Goal: Find contact information: Find contact information

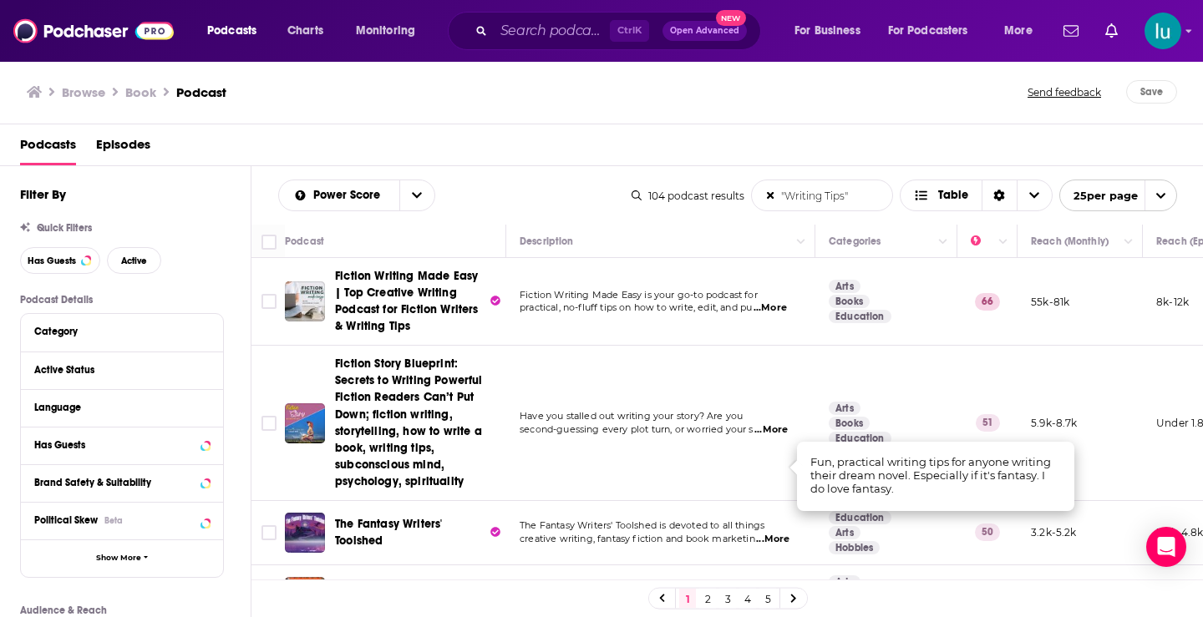
scroll to position [515, 0]
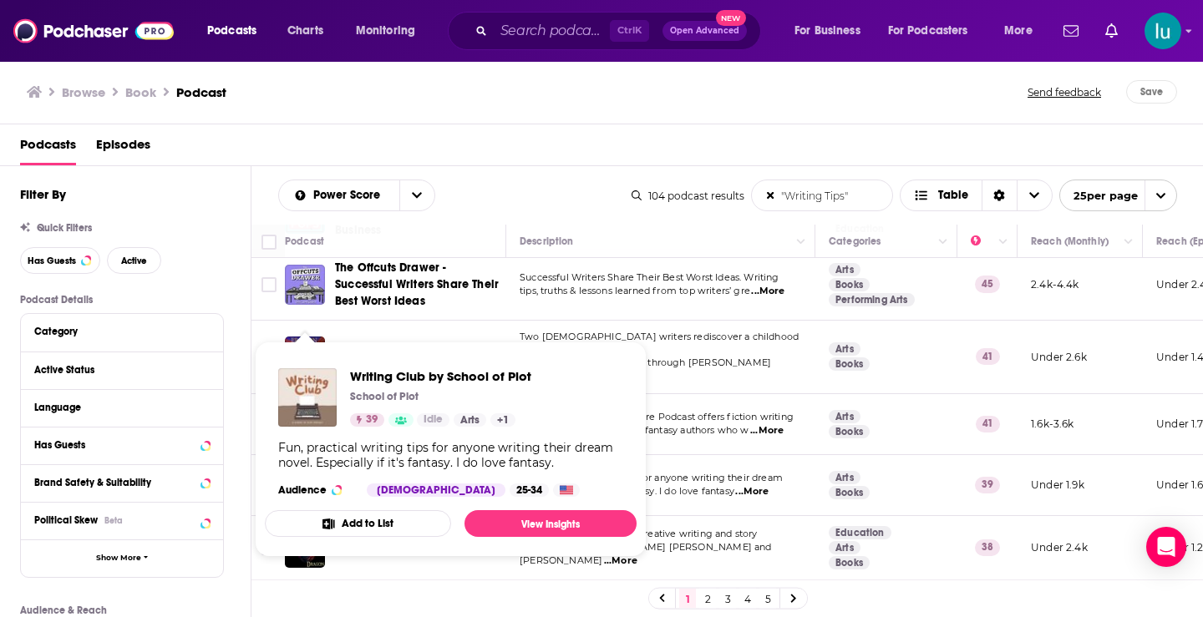
drag, startPoint x: 301, startPoint y: 452, endPoint x: 284, endPoint y: 395, distance: 59.4
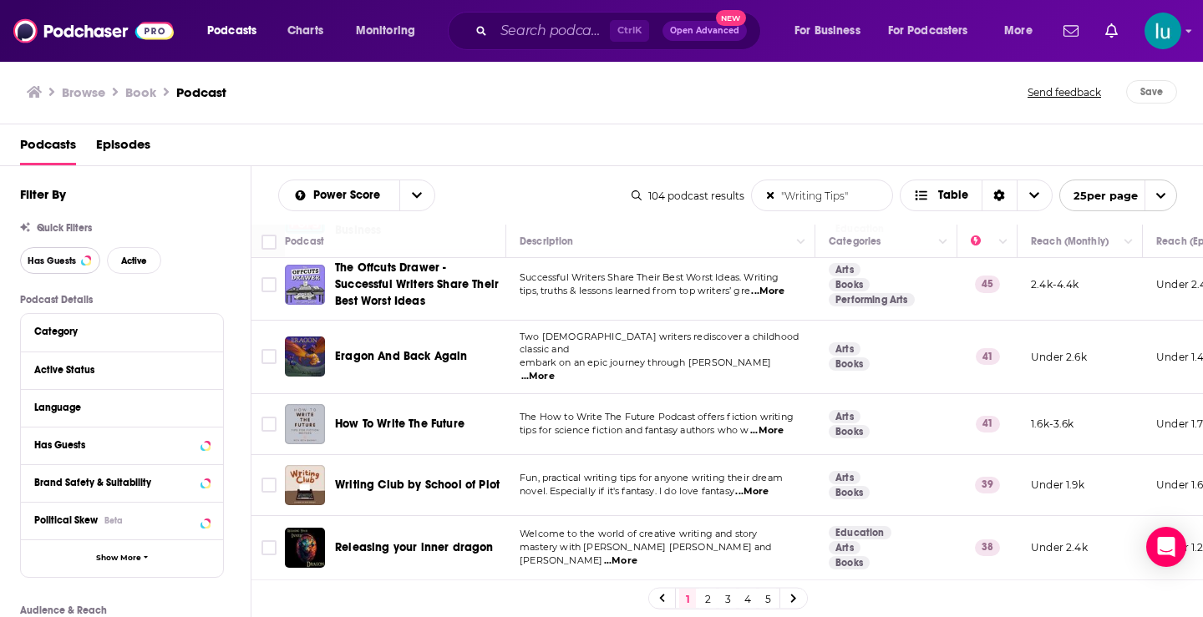
click at [61, 267] on button "Has Guests" at bounding box center [60, 260] width 80 height 27
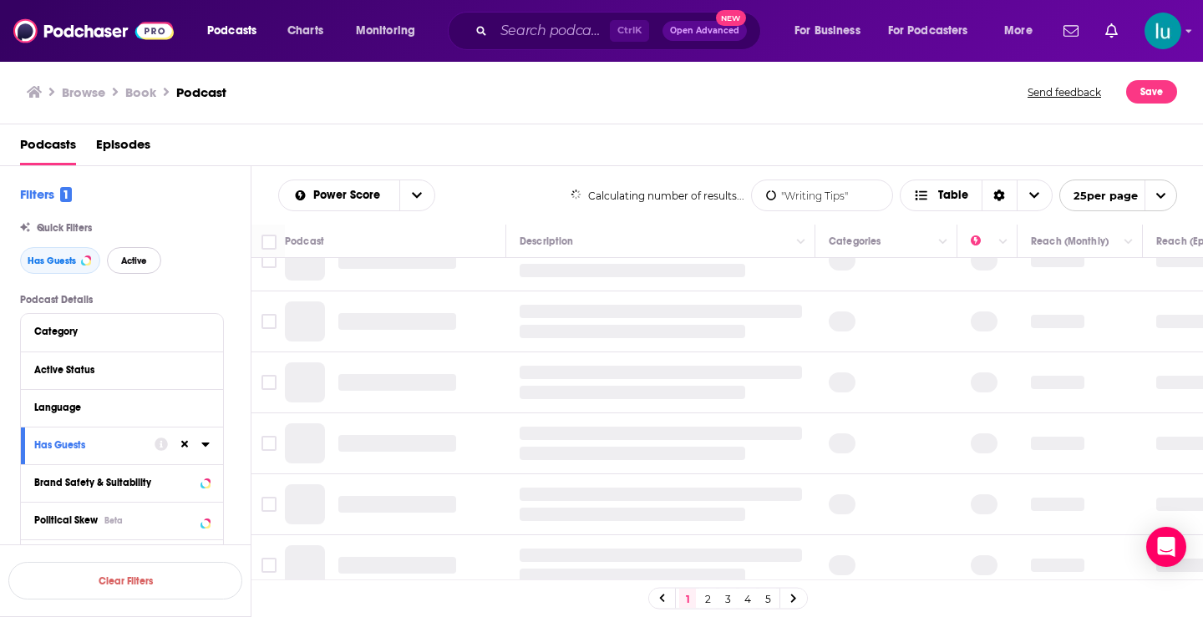
click at [134, 259] on span "Active" at bounding box center [134, 260] width 26 height 9
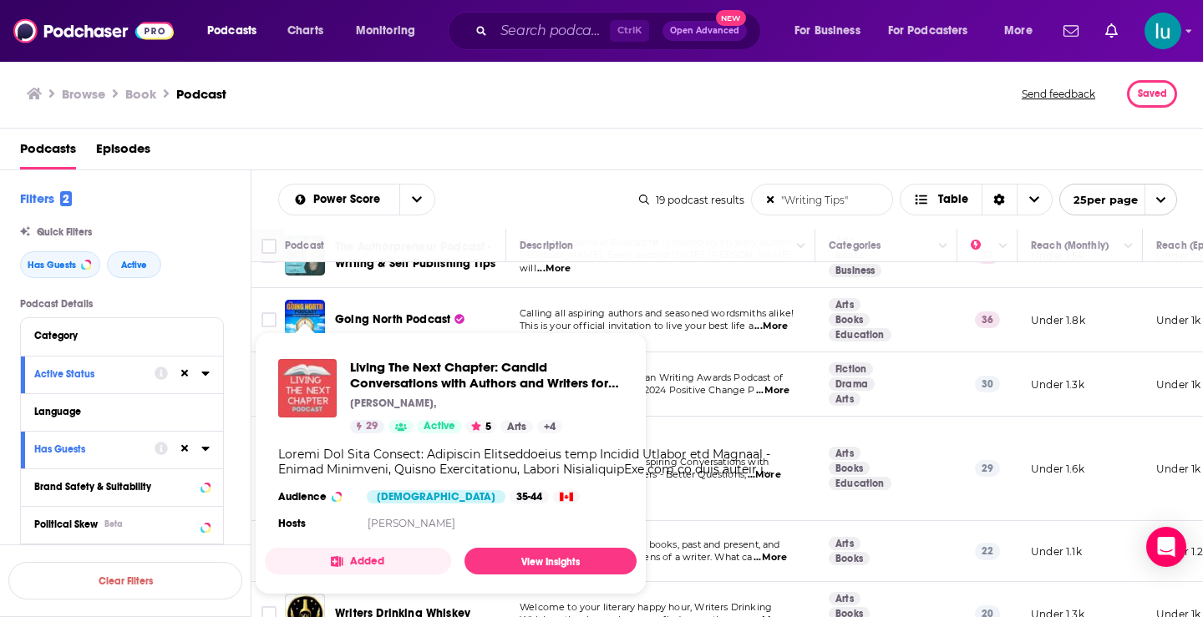
drag, startPoint x: 297, startPoint y: 460, endPoint x: 287, endPoint y: 397, distance: 64.3
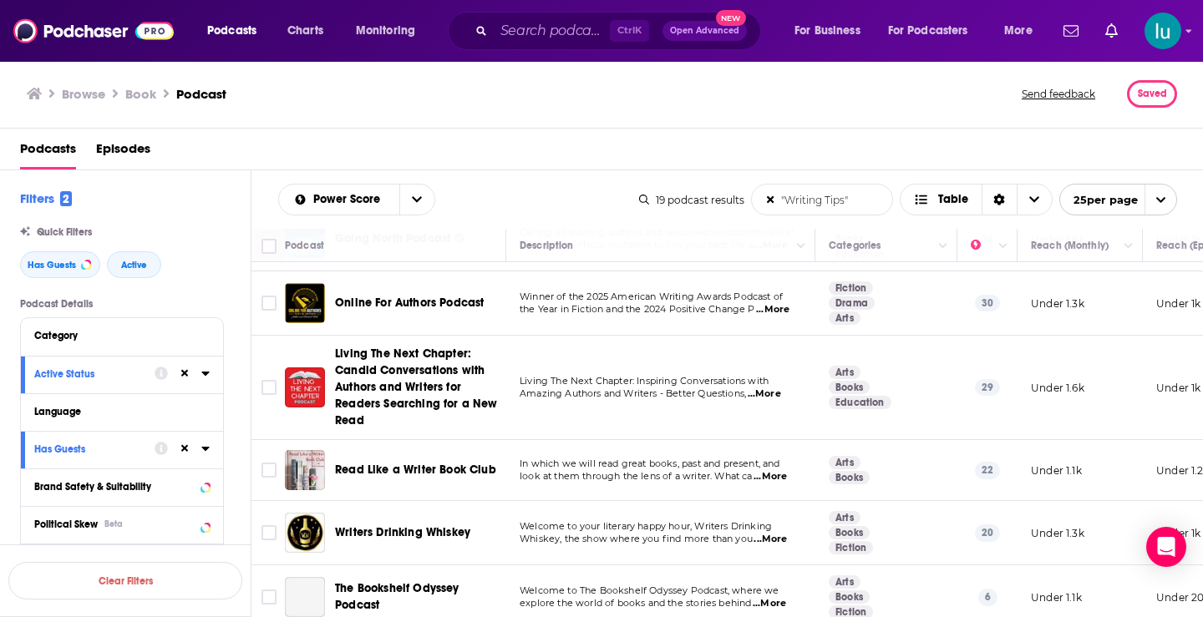
scroll to position [625, 0]
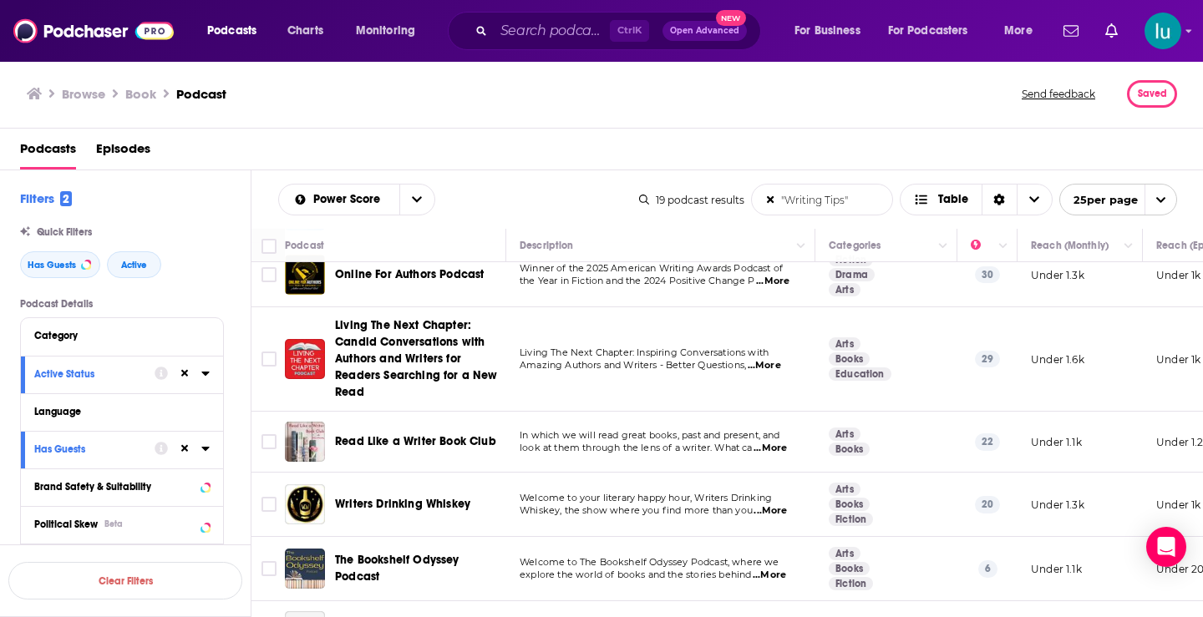
click at [770, 510] on span "...More" at bounding box center [769, 510] width 33 height 13
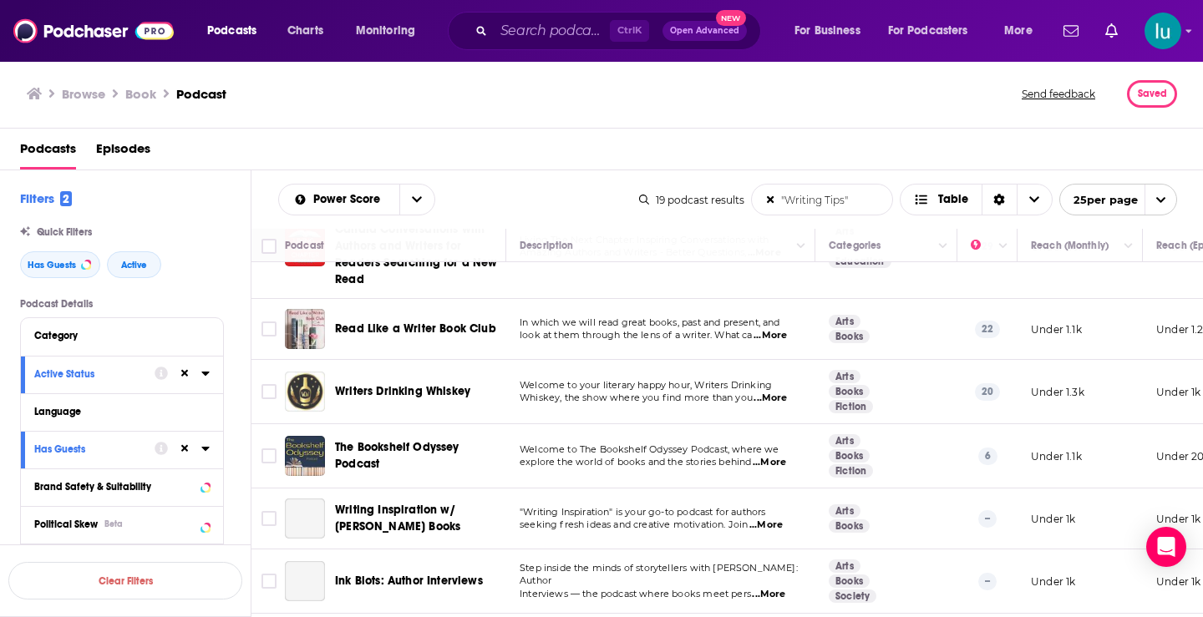
scroll to position [756, 0]
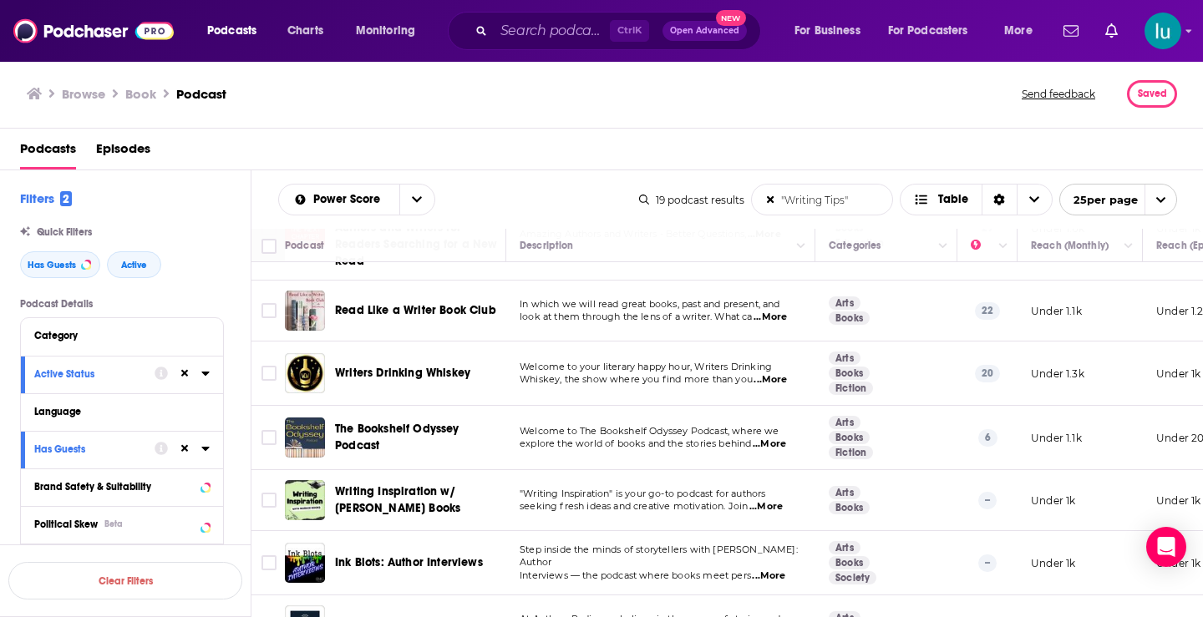
click at [783, 444] on span "...More" at bounding box center [768, 444] width 33 height 13
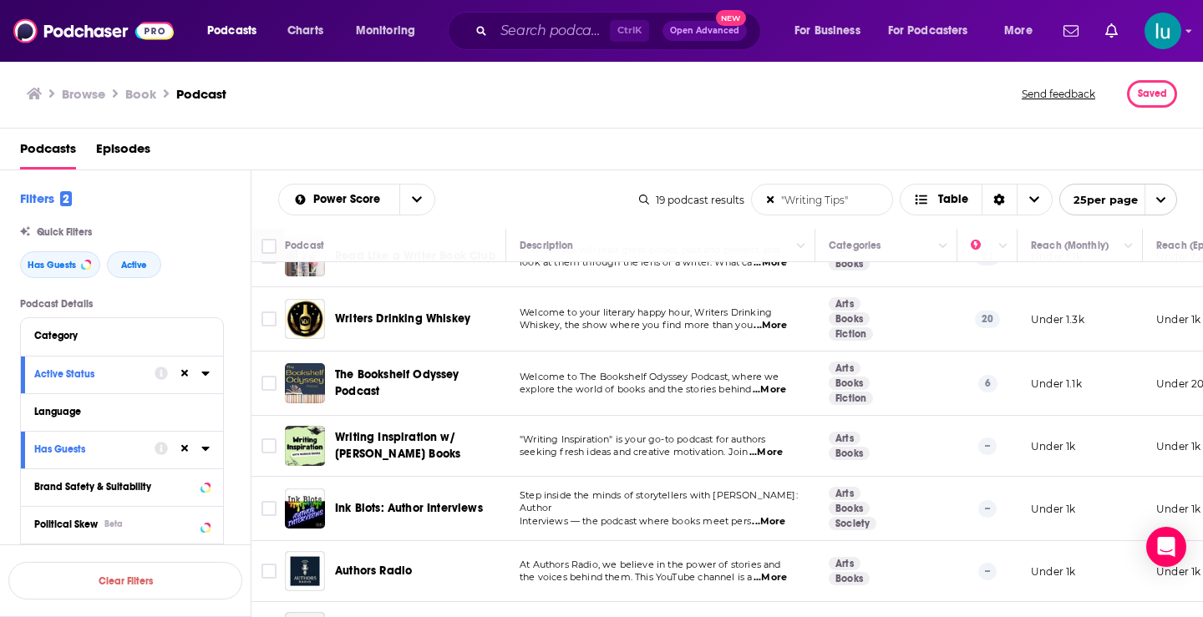
scroll to position [857, 0]
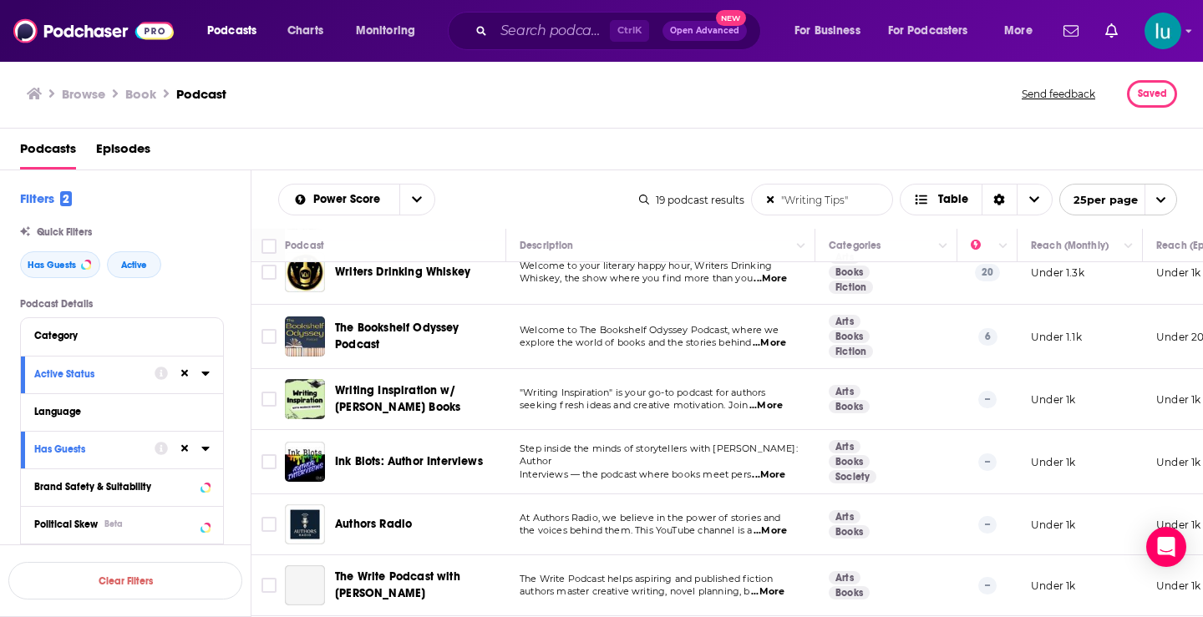
click at [777, 472] on span "...More" at bounding box center [768, 475] width 33 height 13
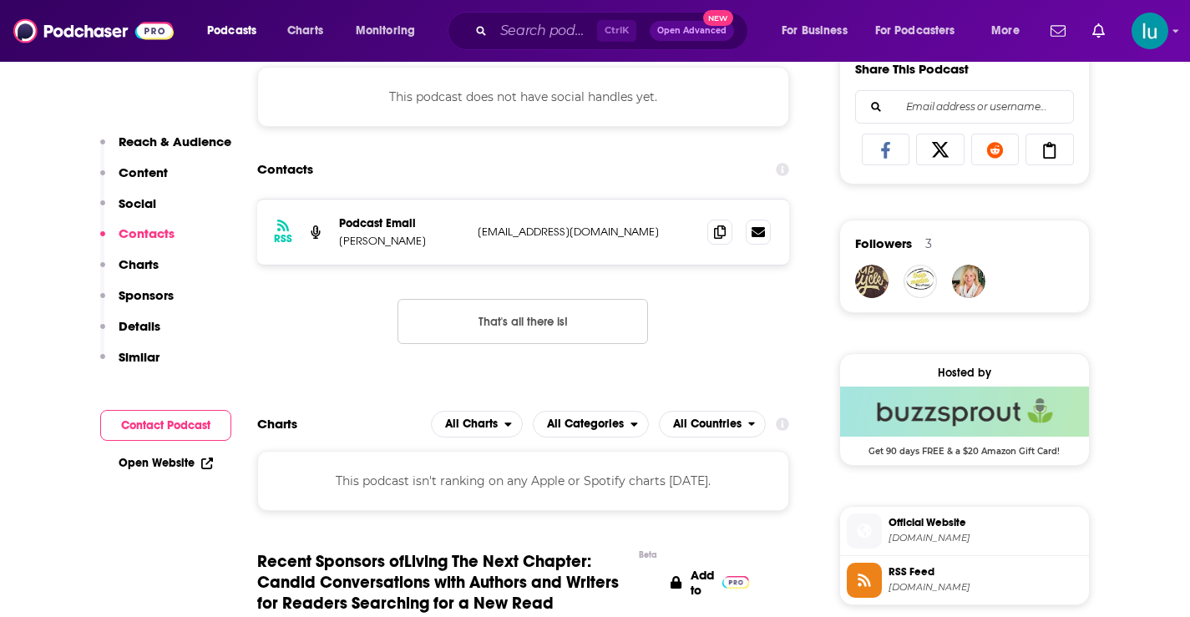
scroll to position [1212, 0]
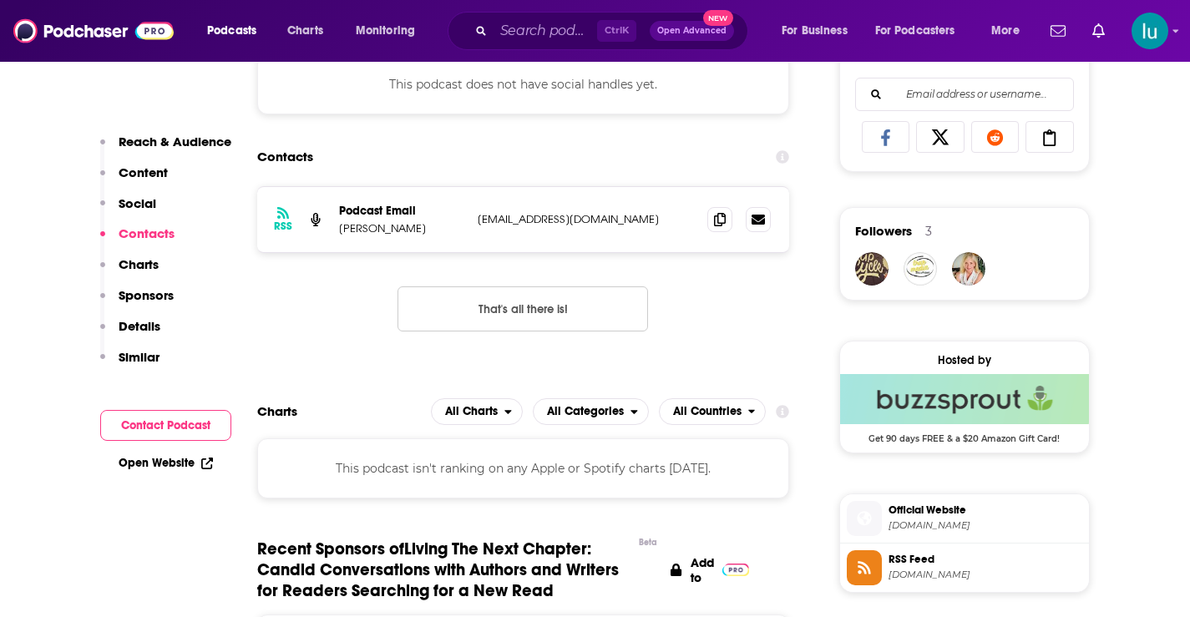
drag, startPoint x: 650, startPoint y: 218, endPoint x: 461, endPoint y: 221, distance: 188.8
click at [0, 0] on div "Podcast Email Dave Campbell livingthenextchapter@gmail.com livingthenextchapter…" at bounding box center [0, 0] width 0 height 0
copy div "livingthenextchapter@gmail.com"
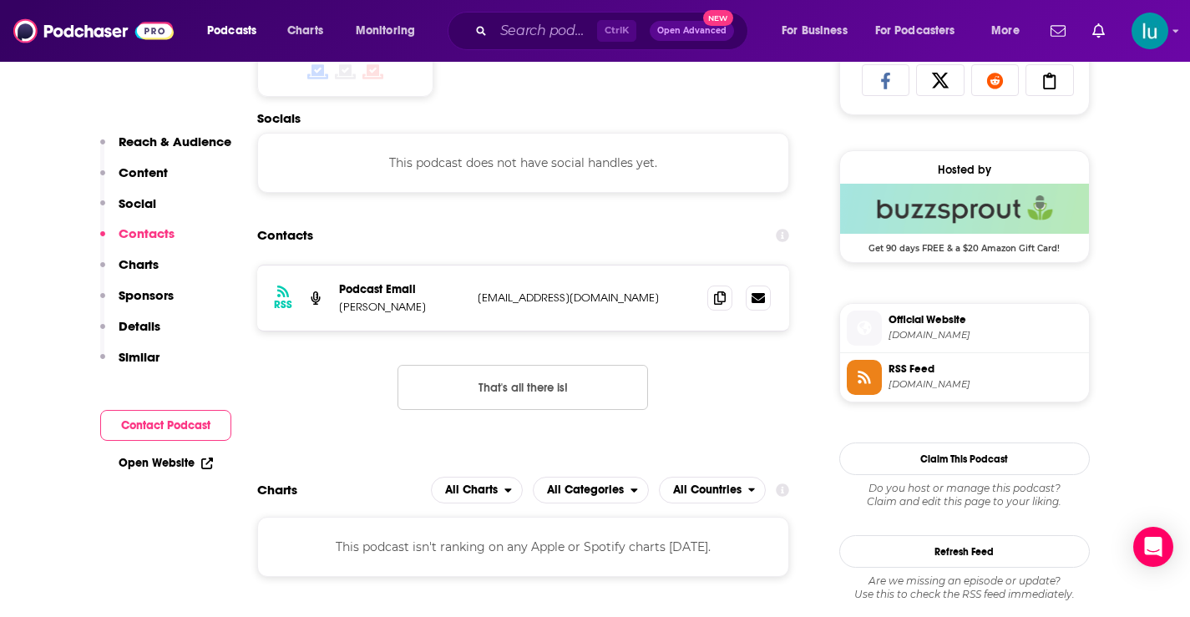
scroll to position [1145, 0]
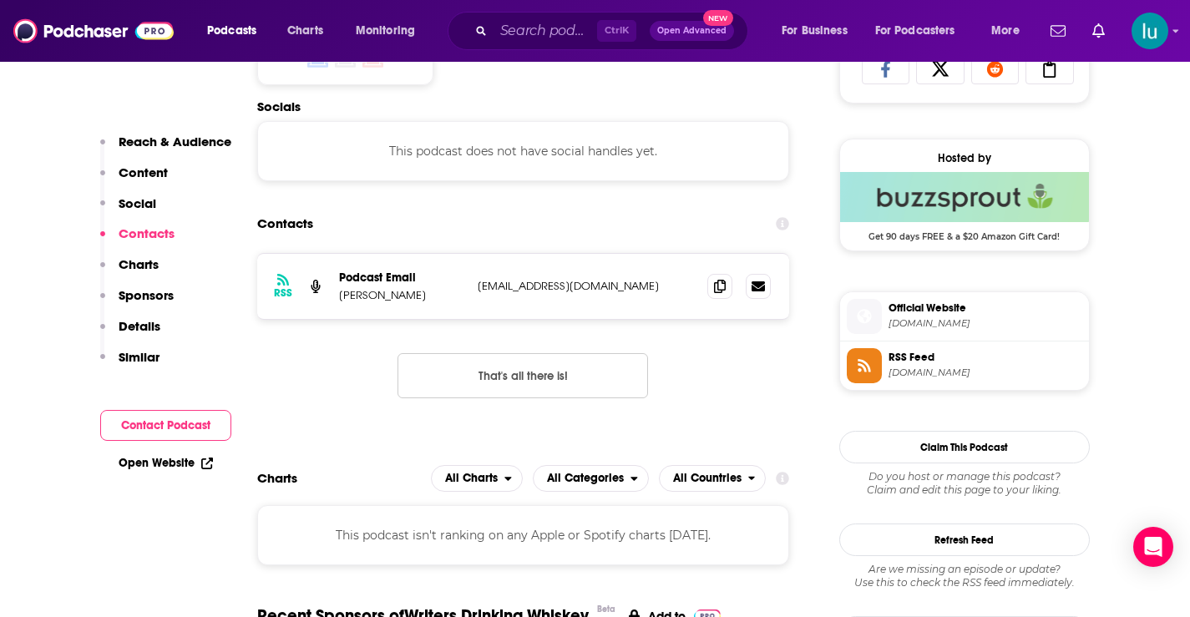
drag, startPoint x: 618, startPoint y: 288, endPoint x: 497, endPoint y: 296, distance: 121.4
click at [465, 292] on div "RSS Podcast Email William R. Hincy hincymedia@gmail.com hincymedia@gmail.com" at bounding box center [523, 286] width 533 height 65
copy div "hincymedia@gmail.com"
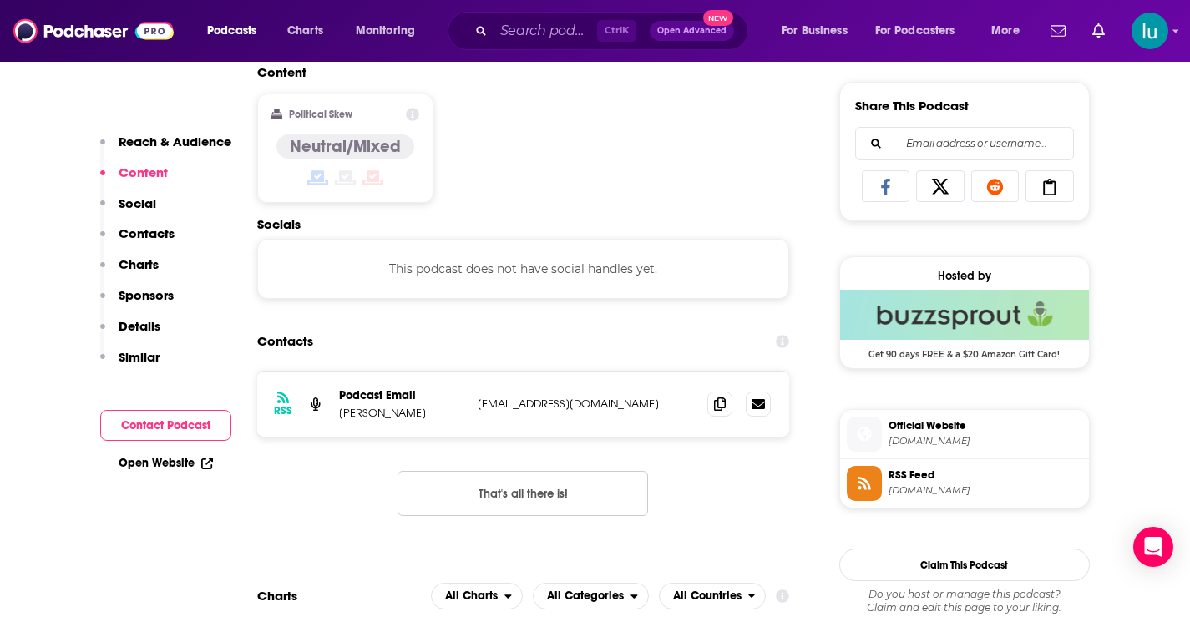
scroll to position [1039, 0]
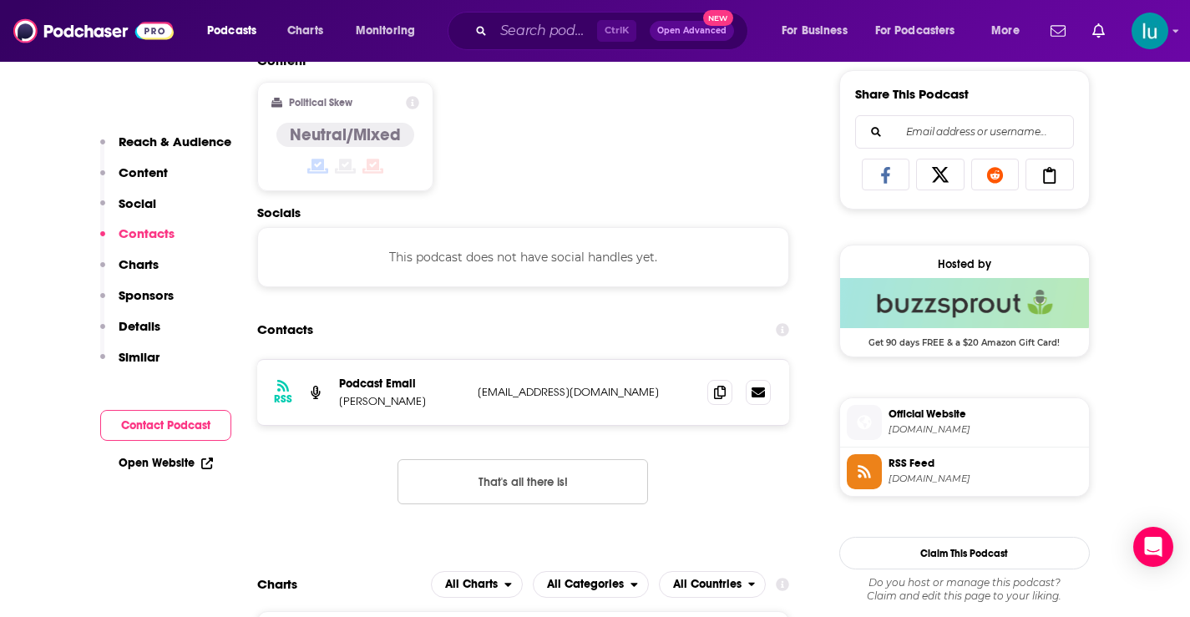
copy div "hincymedia@gmail.com"
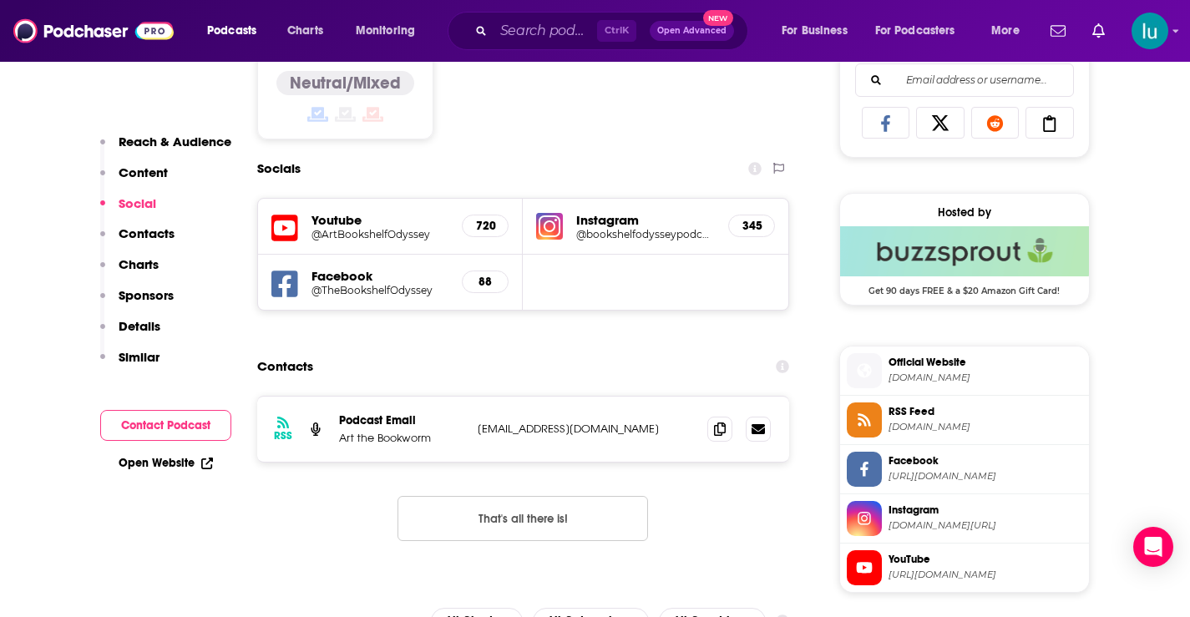
scroll to position [1102, 0]
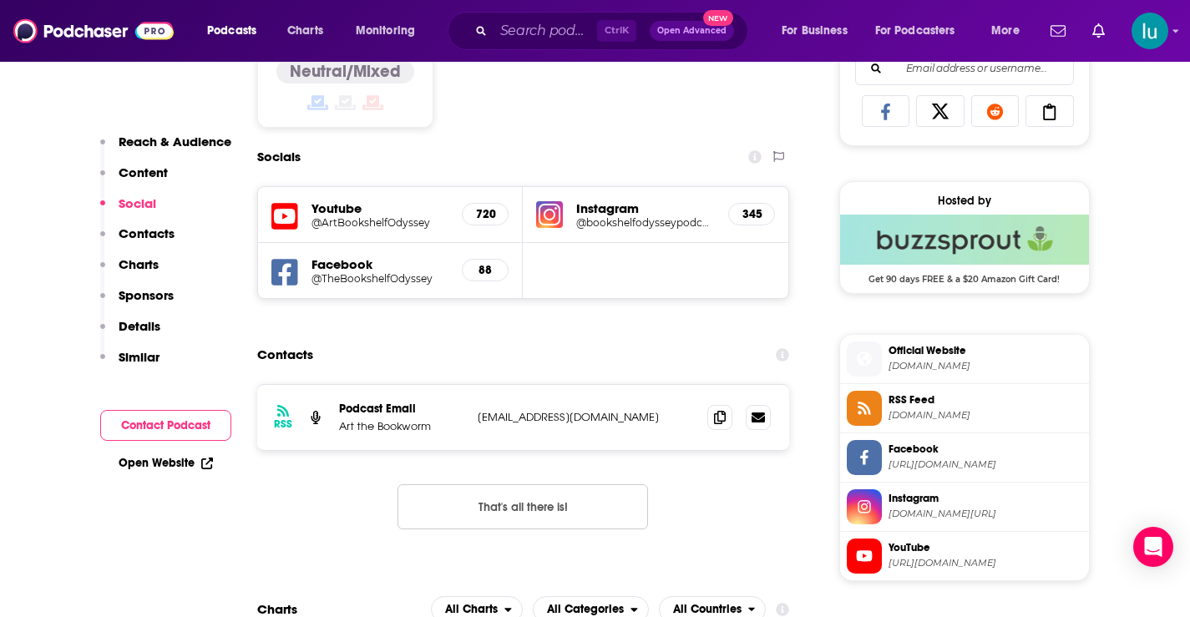
drag, startPoint x: 679, startPoint y: 415, endPoint x: 476, endPoint y: 422, distance: 203.0
click at [467, 420] on div "RSS Podcast Email Art the Bookworm [EMAIL_ADDRESS][DOMAIN_NAME] [EMAIL_ADDRESS]…" at bounding box center [523, 417] width 533 height 65
copy div "bookshelfodysseypodcast@gmail.com"
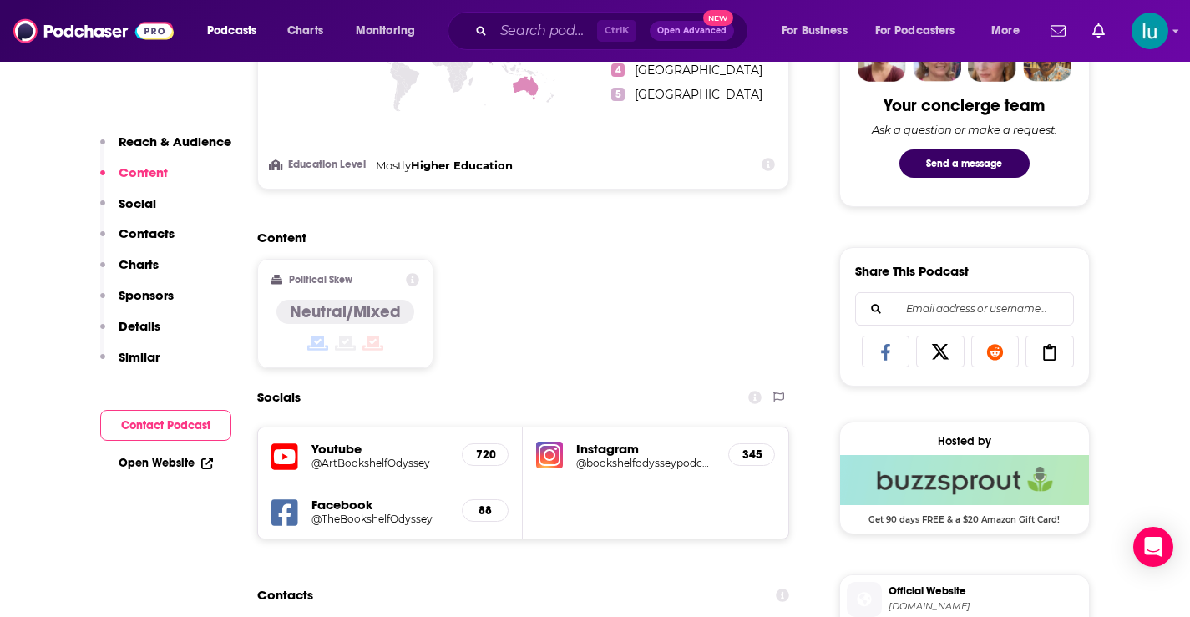
scroll to position [958, 0]
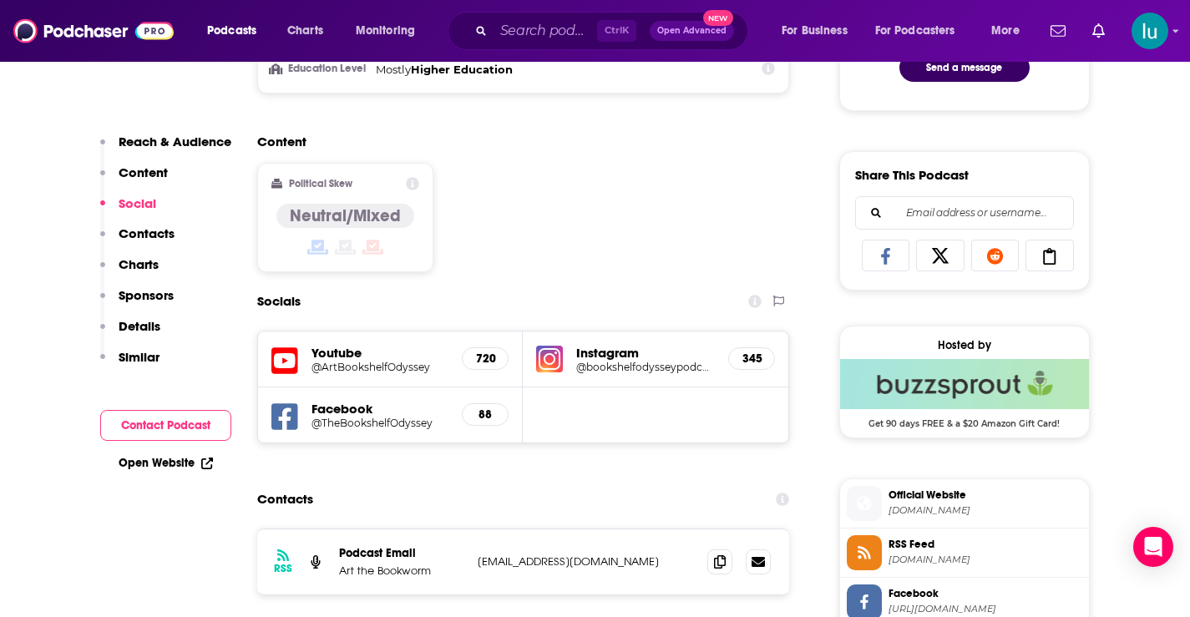
copy div "bookshelfodysseypodcast@gmail.com"
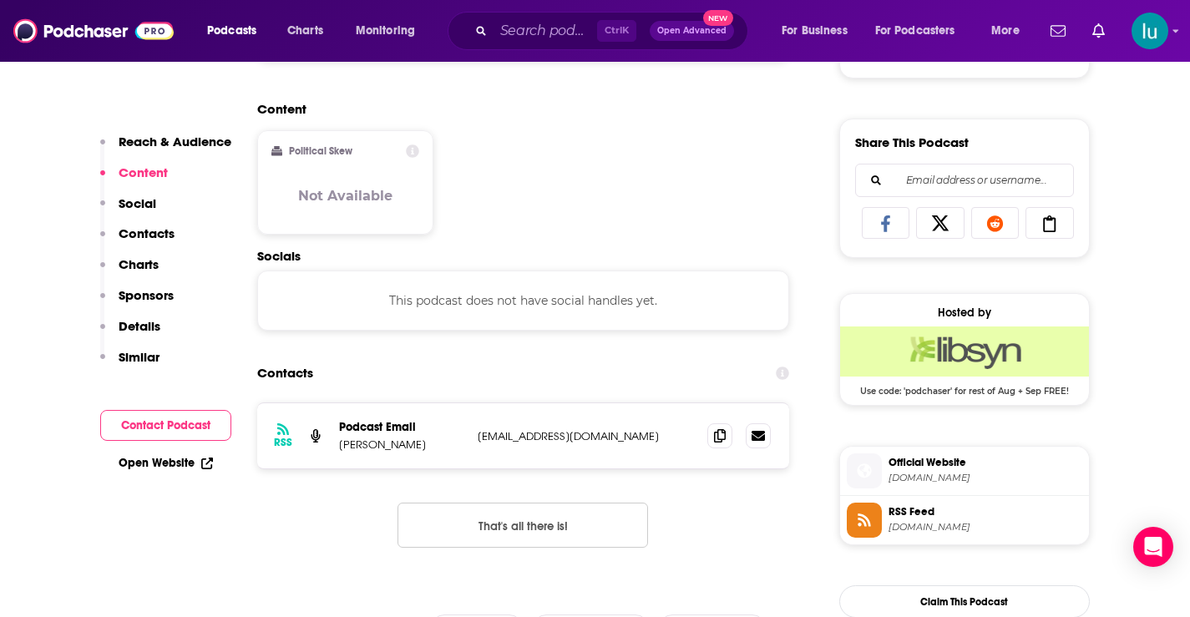
scroll to position [1003, 0]
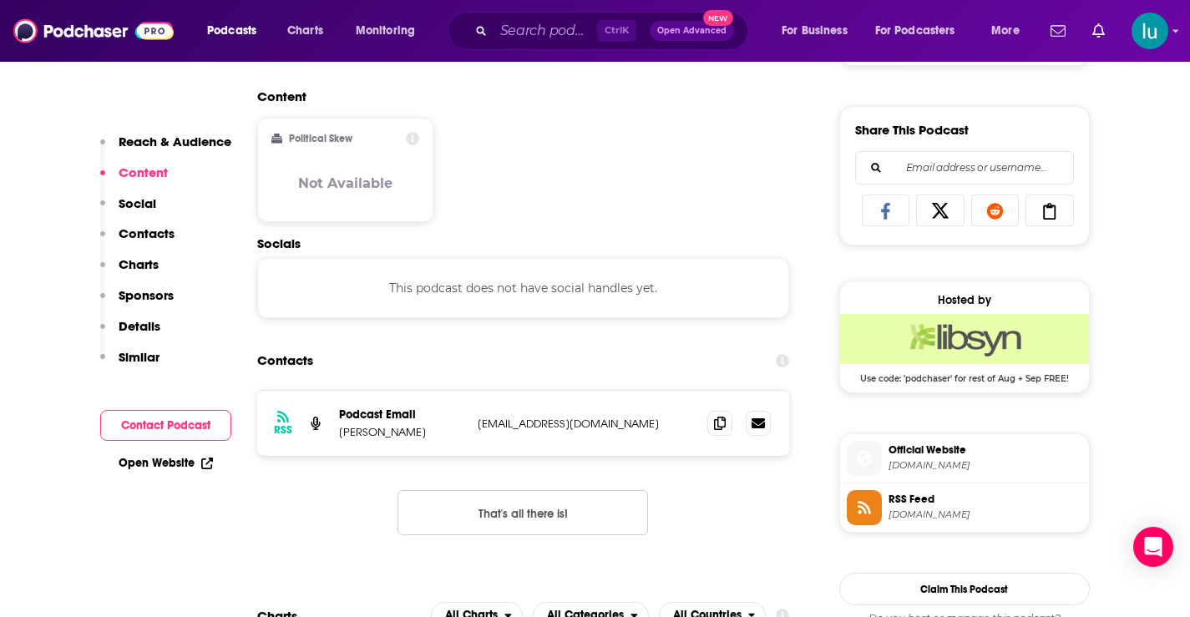
drag, startPoint x: 476, startPoint y: 417, endPoint x: 660, endPoint y: 417, distance: 183.7
click at [660, 417] on div "RSS Podcast Email [PERSON_NAME] [EMAIL_ADDRESS][DOMAIN_NAME] [EMAIL_ADDRESS][DO…" at bounding box center [523, 423] width 533 height 65
copy p "[EMAIL_ADDRESS][DOMAIN_NAME]"
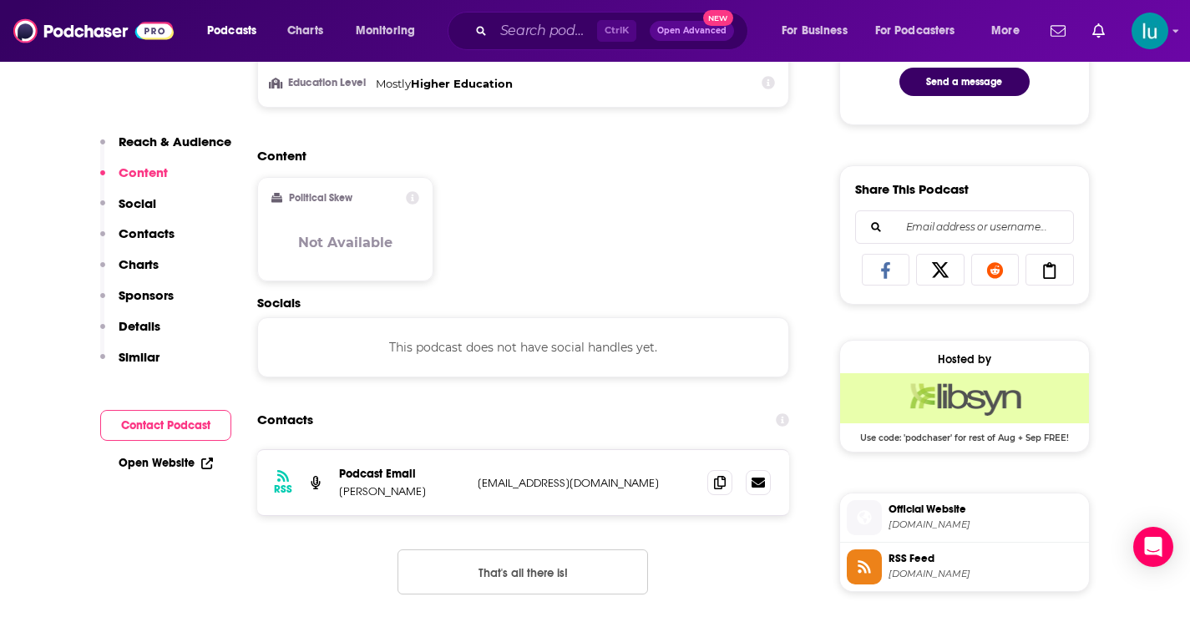
scroll to position [979, 0]
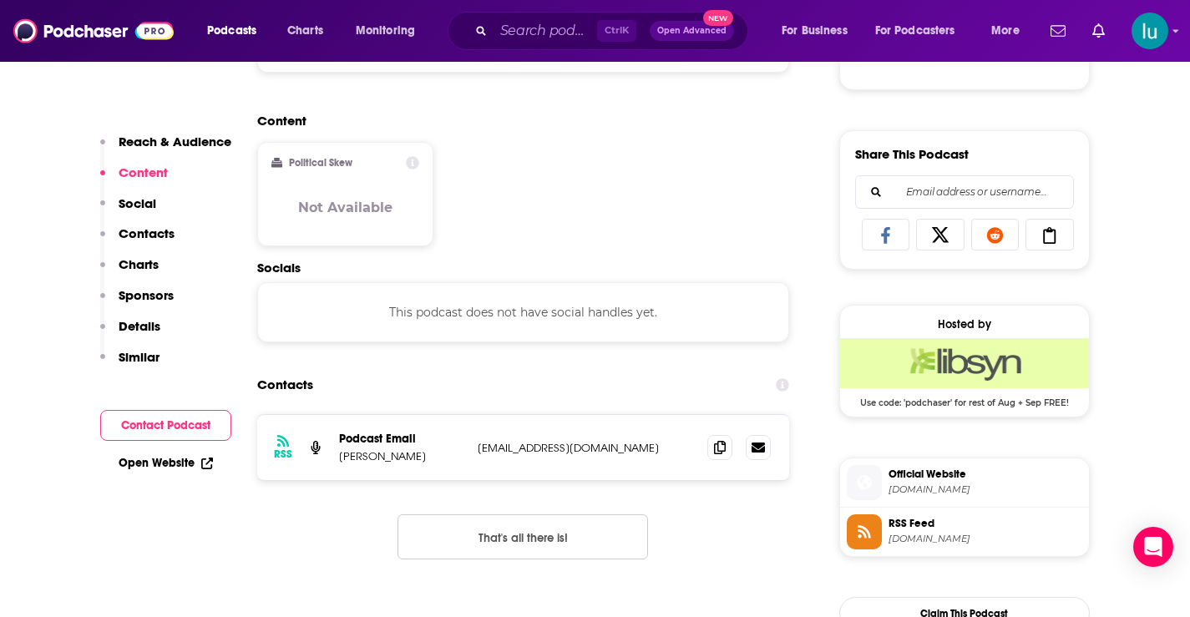
copy p "[EMAIL_ADDRESS][DOMAIN_NAME]"
